Goal: Information Seeking & Learning: Learn about a topic

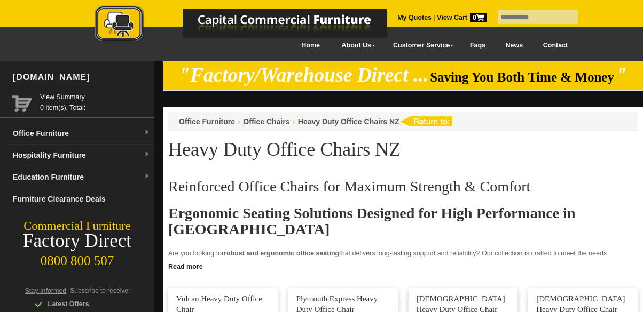
scroll to position [225, 0]
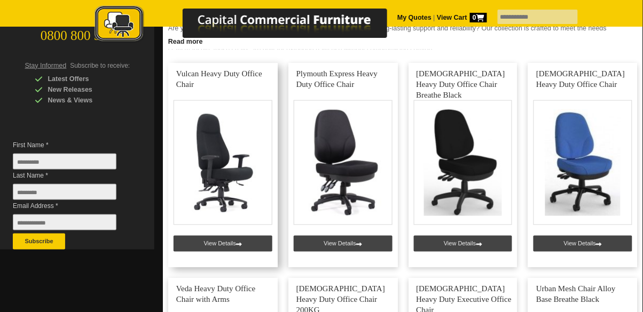
click at [234, 245] on link at bounding box center [222, 165] width 109 height 205
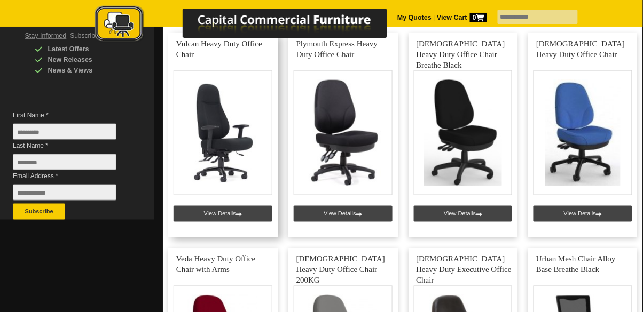
scroll to position [272, 0]
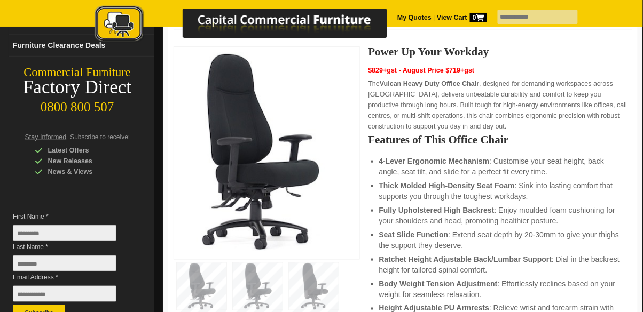
scroll to position [149, 0]
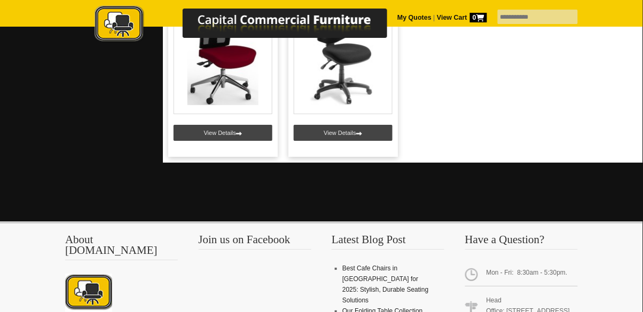
scroll to position [770, 0]
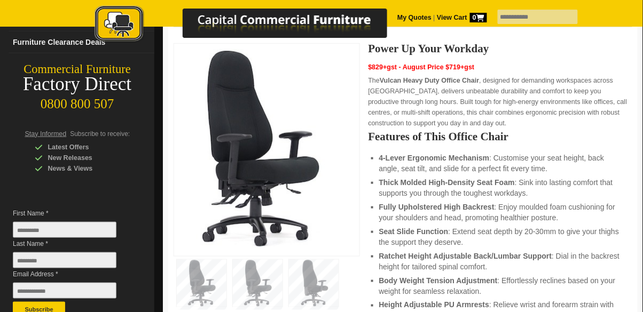
scroll to position [157, 0]
